Goal: Task Accomplishment & Management: Complete application form

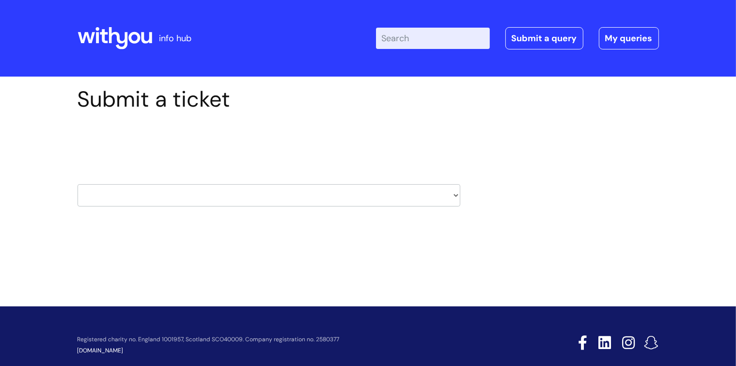
click at [454, 193] on select "HR / People IT and Support Clinical Drug Alerts Finance Accounts Data Support T…" at bounding box center [269, 195] width 383 height 22
select select "data_support_team"
click at [78, 184] on select "HR / People IT and Support Clinical Drug Alerts Finance Accounts Data Support T…" at bounding box center [269, 195] width 383 height 22
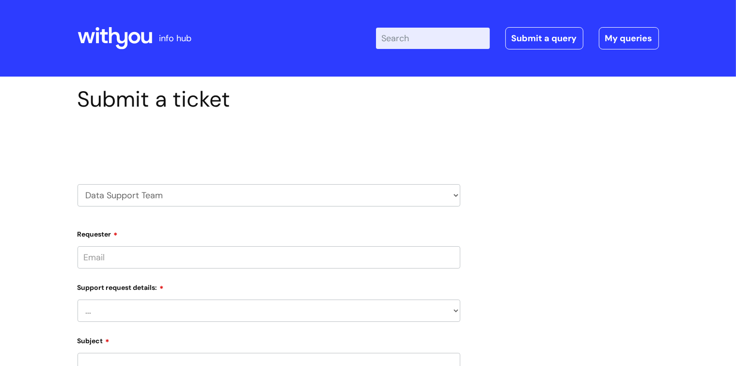
click at [455, 195] on select "HR / People IT and Support Clinical Drug Alerts Finance Accounts Data Support T…" at bounding box center [269, 195] width 383 height 22
click at [78, 184] on select "HR / People IT and Support Clinical Drug Alerts Finance Accounts Data Support T…" at bounding box center [269, 195] width 383 height 22
click at [141, 162] on div "HR / People IT and Support Clinical Drug Alerts Finance Accounts Data Support T…" at bounding box center [269, 183] width 383 height 46
click at [124, 253] on input "Requester" at bounding box center [269, 257] width 383 height 22
click at [145, 263] on input "Requester" at bounding box center [269, 257] width 383 height 22
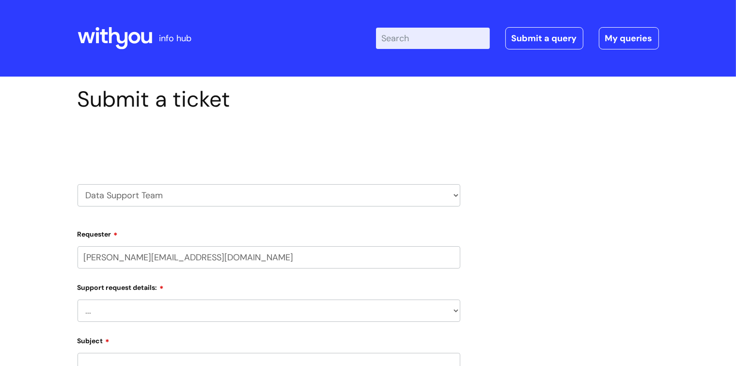
type input "[PERSON_NAME][EMAIL_ADDRESS][DOMAIN_NAME]"
click at [455, 312] on select "... My enquiry relates to Nebula My enquiry relates to Halo My enquiry relates …" at bounding box center [269, 310] width 383 height 22
click at [270, 338] on select "... My enquiry relates to Nebula My enquiry relates to Halo My enquiry relates …" at bounding box center [269, 349] width 383 height 22
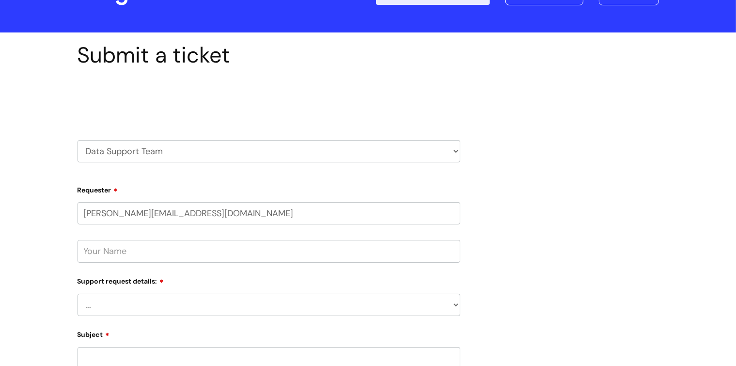
scroll to position [51, 0]
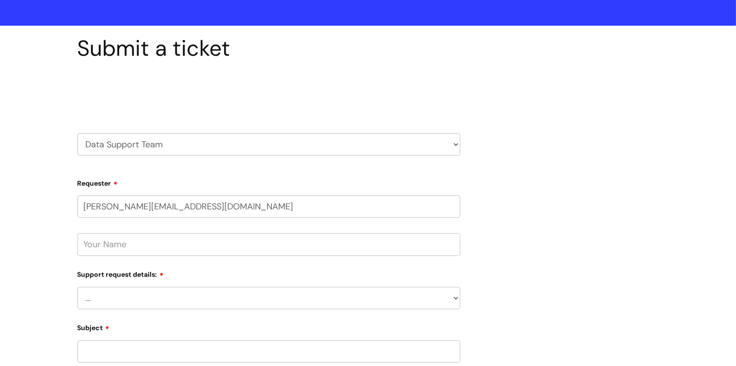
click at [456, 144] on select "HR / People IT and Support Clinical Drug Alerts Finance Accounts Data Support T…" at bounding box center [269, 144] width 383 height 22
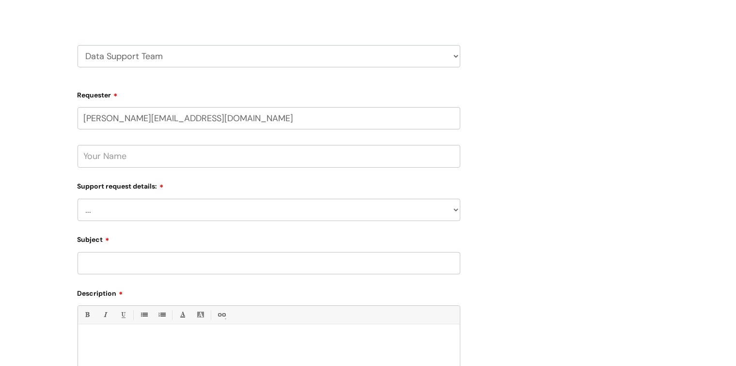
scroll to position [148, 0]
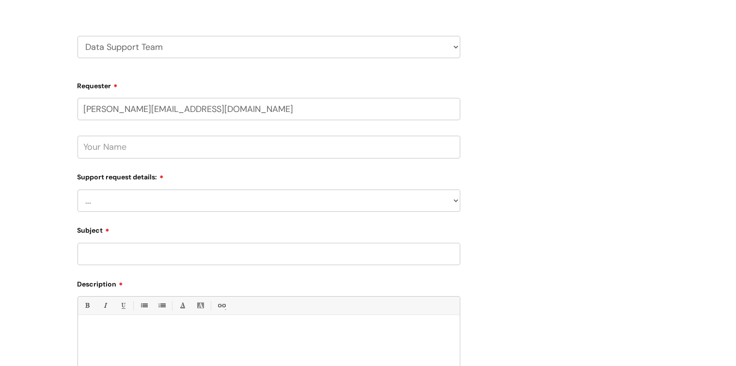
click at [454, 49] on select "HR / People IT and Support Clinical Drug Alerts Finance Accounts Data Support T…" at bounding box center [269, 47] width 383 height 22
click at [78, 36] on select "HR / People IT and Support Clinical Drug Alerts Finance Accounts Data Support T…" at bounding box center [269, 47] width 383 height 22
click at [145, 154] on input "text" at bounding box center [269, 147] width 383 height 22
type input "[PERSON_NAME]"
click at [452, 200] on select "... My enquiry relates to Nebula My enquiry relates to Halo My enquiry relates …" at bounding box center [269, 200] width 383 height 22
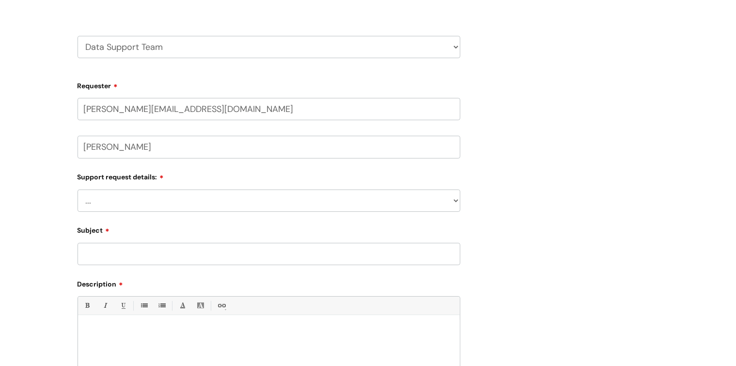
select select "My enquiry relates to another Client Management System"
click at [78, 189] on select "... My enquiry relates to Nebula My enquiry relates to Halo My enquiry relates …" at bounding box center [269, 200] width 383 height 22
click at [194, 259] on input "Subject" at bounding box center [269, 254] width 383 height 22
type input "[PERSON_NAME]"
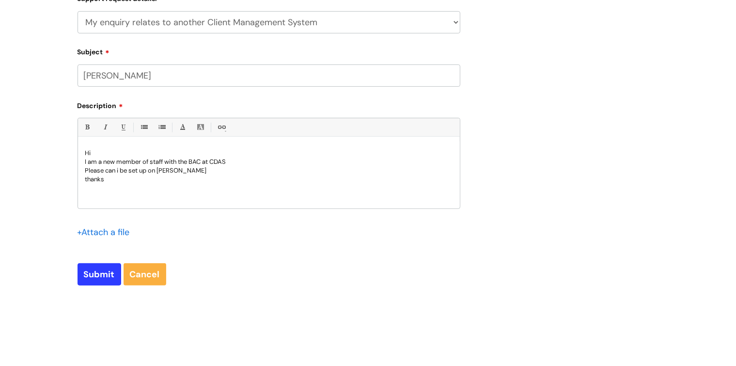
scroll to position [366, 0]
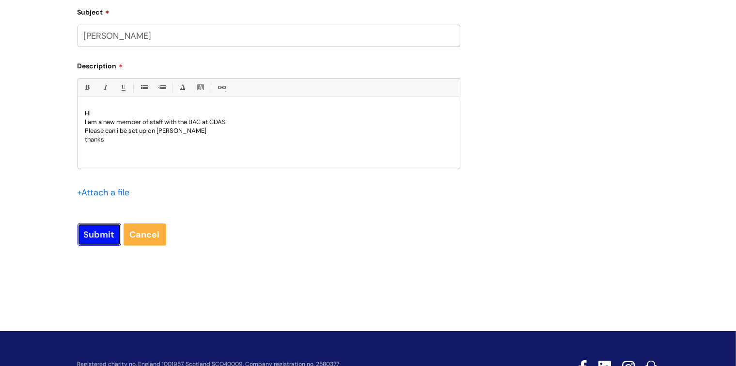
click at [101, 236] on input "Submit" at bounding box center [100, 234] width 44 height 22
type input "Please Wait..."
